Goal: Task Accomplishment & Management: Complete application form

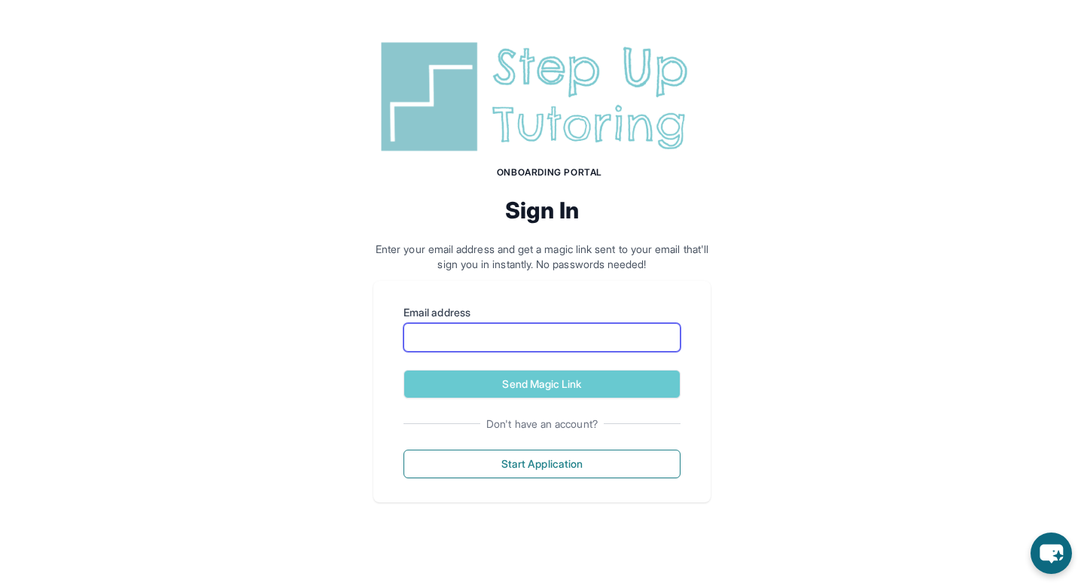
click at [532, 336] on input "Email address" at bounding box center [542, 337] width 277 height 29
type input "**********"
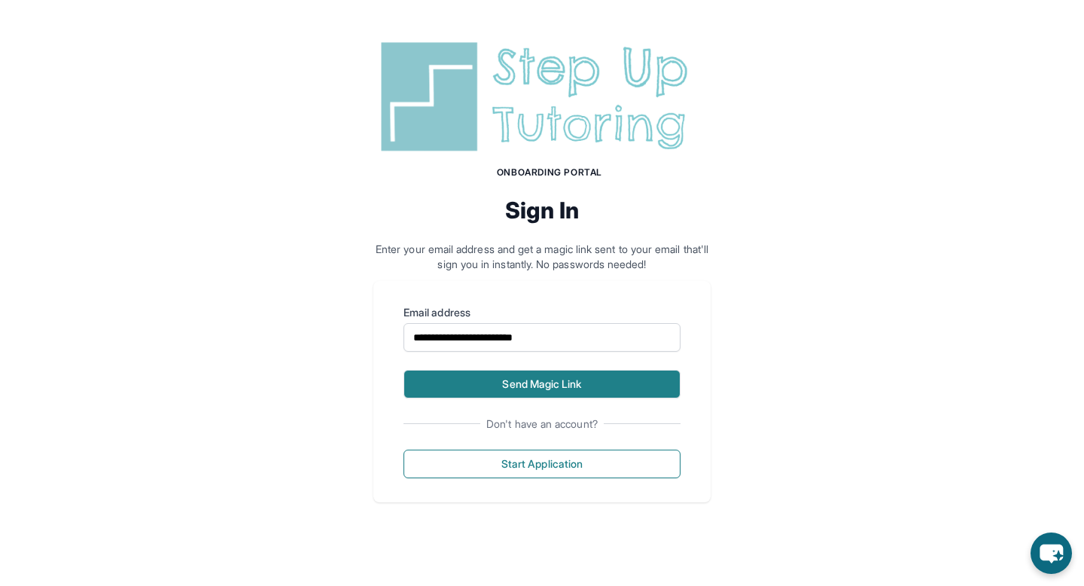
click at [518, 385] on button "Send Magic Link" at bounding box center [542, 384] width 277 height 29
